Goal: Task Accomplishment & Management: Manage account settings

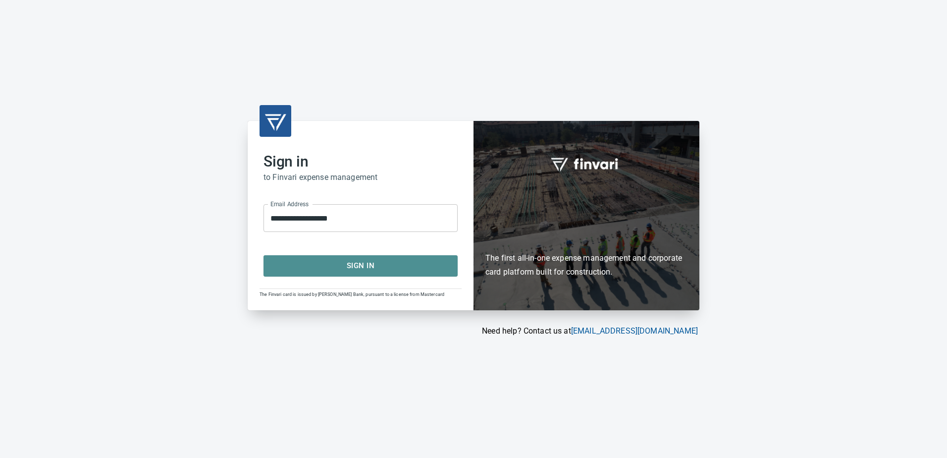
click at [342, 260] on span "Sign In" at bounding box center [360, 265] width 172 height 13
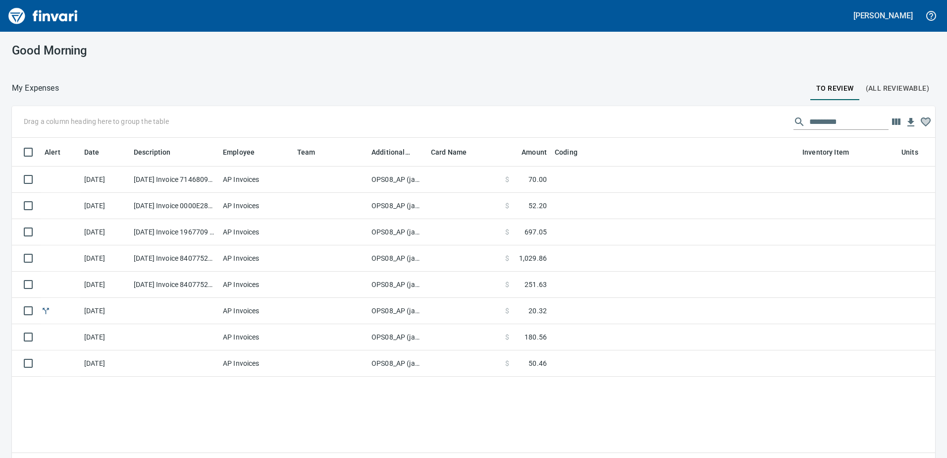
scroll to position [334, 908]
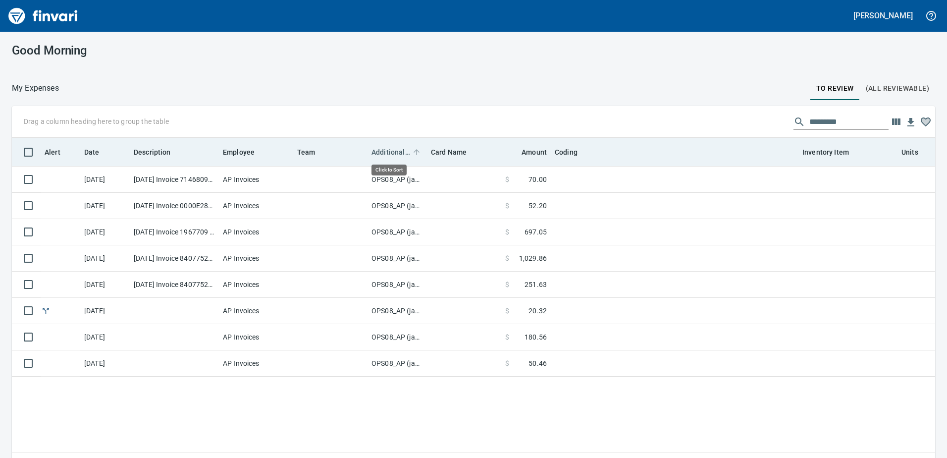
click at [389, 149] on span "Additional Reviewer" at bounding box center [390, 152] width 39 height 12
